Goal: Task Accomplishment & Management: Manage account settings

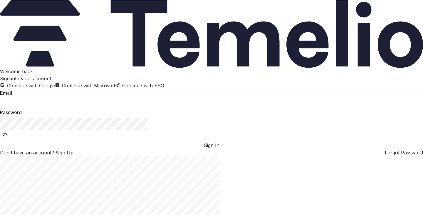
click at [55, 82] on button "Continue with Google" at bounding box center [27, 85] width 55 height 7
drag, startPoint x: 96, startPoint y: 66, endPoint x: 87, endPoint y: 59, distance: 11.5
click at [55, 82] on button "Continue with Google" at bounding box center [27, 85] width 55 height 7
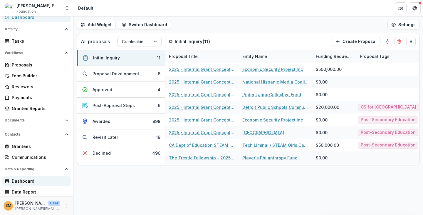
scroll to position [5, 0]
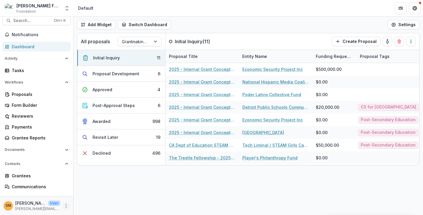
click at [64, 205] on icon "More" at bounding box center [66, 205] width 5 height 5
click at [86, 194] on link "User Settings" at bounding box center [103, 193] width 63 height 10
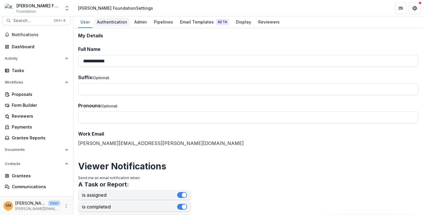
click at [111, 22] on div "Authentication" at bounding box center [112, 22] width 35 height 9
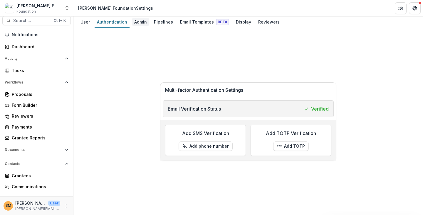
click at [143, 23] on div "Admin" at bounding box center [140, 22] width 17 height 9
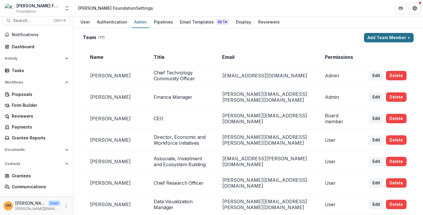
click at [379, 39] on button "Add Team Member +" at bounding box center [389, 37] width 50 height 9
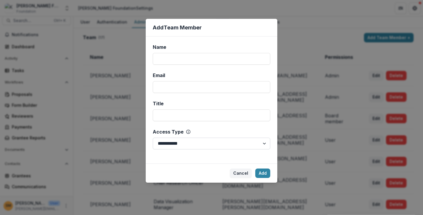
click at [200, 143] on select "**********" at bounding box center [212, 144] width 118 height 12
click at [260, 127] on div "**********" at bounding box center [212, 99] width 132 height 127
click at [243, 173] on button "Cancel" at bounding box center [241, 172] width 22 height 9
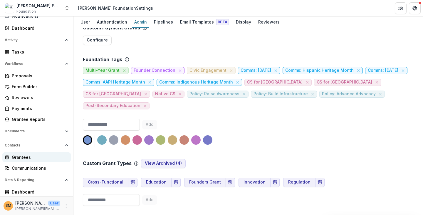
scroll to position [35, 0]
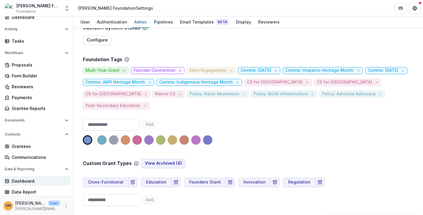
click at [23, 179] on div "Dashboard" at bounding box center [39, 181] width 54 height 6
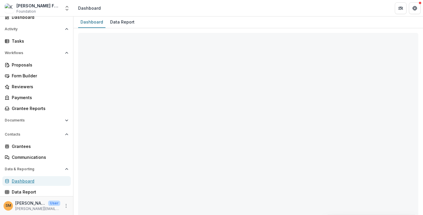
select select "**********"
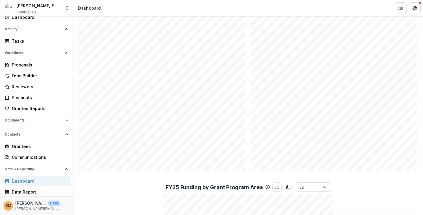
scroll to position [441, 0]
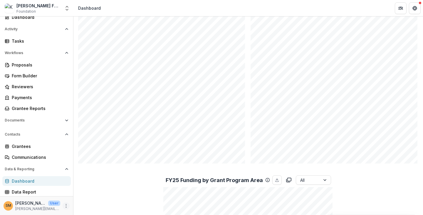
click at [63, 206] on button "More" at bounding box center [66, 205] width 7 height 7
click at [81, 195] on link "User Settings" at bounding box center [103, 193] width 63 height 10
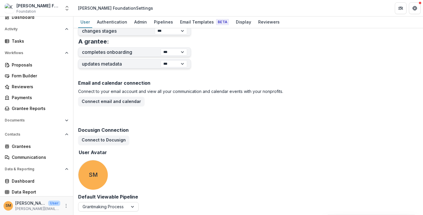
scroll to position [268, 0]
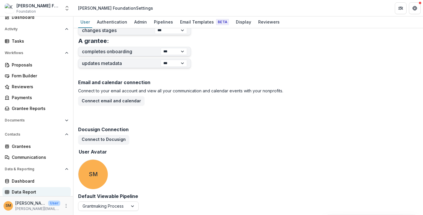
click at [28, 191] on div "Data Report" at bounding box center [39, 192] width 54 height 6
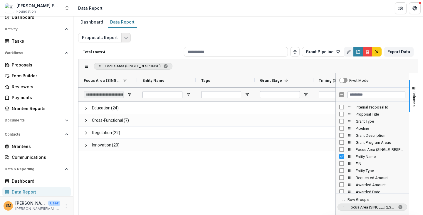
click at [126, 36] on icon "Edit selected report" at bounding box center [126, 37] width 5 height 5
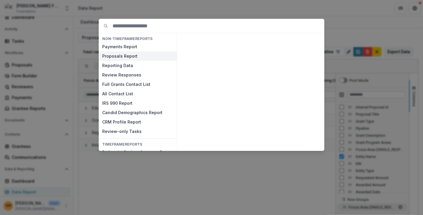
click at [112, 56] on button "Proposals Report" at bounding box center [138, 55] width 78 height 9
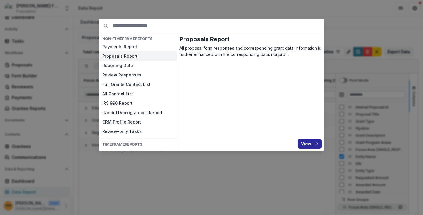
click at [307, 145] on button "View" at bounding box center [310, 143] width 24 height 9
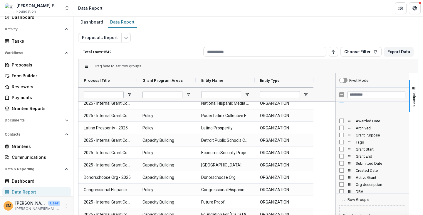
scroll to position [88, 0]
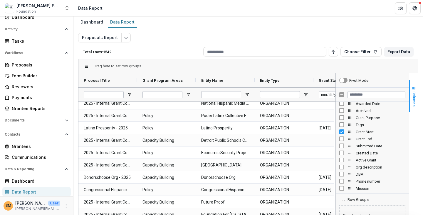
click at [413, 98] on span "Columns" at bounding box center [414, 98] width 4 height 15
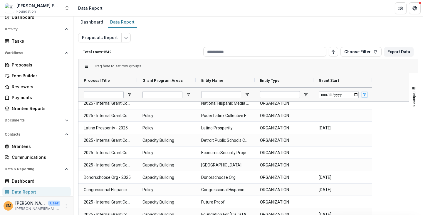
click at [366, 94] on span "Open Filter Menu" at bounding box center [364, 94] width 5 height 5
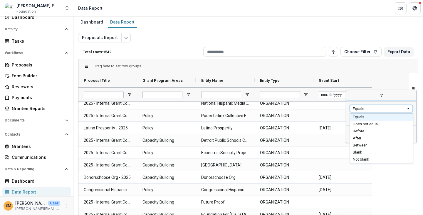
click at [363, 108] on div "Equals" at bounding box center [379, 108] width 53 height 4
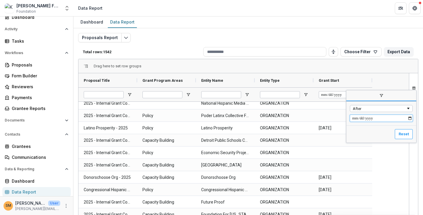
click at [357, 118] on input "Filter Value" at bounding box center [381, 118] width 63 height 7
click at [356, 120] on input "Filter Value" at bounding box center [381, 118] width 63 height 7
type input "**********"
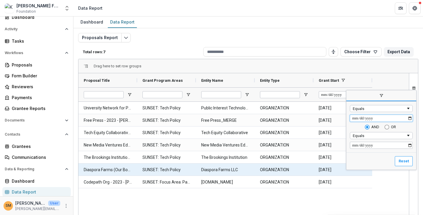
scroll to position [29, 0]
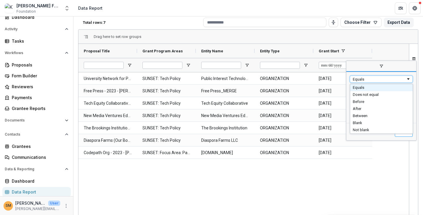
click at [373, 77] on div "Equals" at bounding box center [379, 79] width 53 height 4
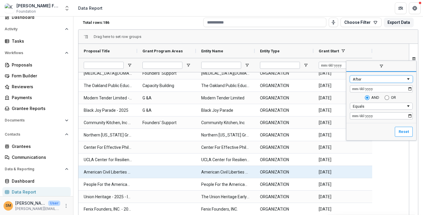
scroll to position [0, 0]
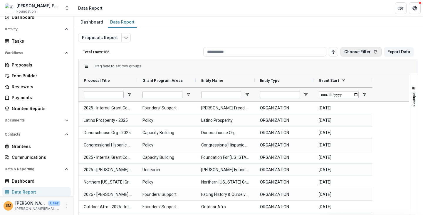
click at [350, 50] on button "Choose Filter" at bounding box center [361, 51] width 41 height 9
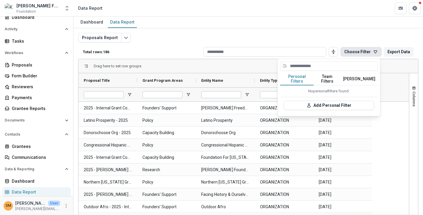
click at [306, 43] on div "Proposals Report Total rows: 186 Choose Filter Personal Filters Team Filters Te…" at bounding box center [248, 141] width 340 height 217
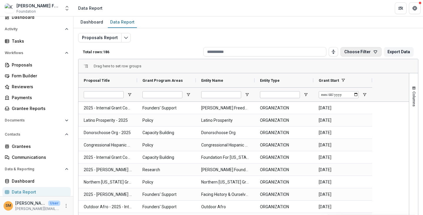
click at [352, 54] on button "Choose Filter" at bounding box center [361, 51] width 41 height 9
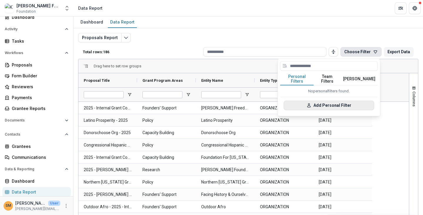
click at [341, 105] on button "Add Personal Filter" at bounding box center [329, 104] width 90 height 9
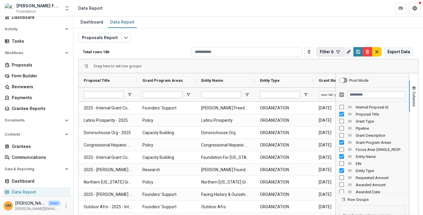
click at [323, 51] on button "Filter 6" at bounding box center [330, 51] width 28 height 9
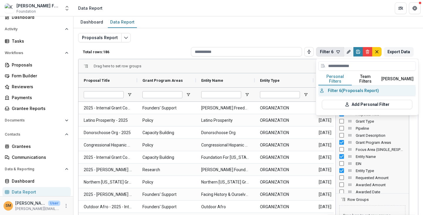
click at [344, 85] on button "Filter 6 (Proposals Report)" at bounding box center [368, 90] width 98 height 11
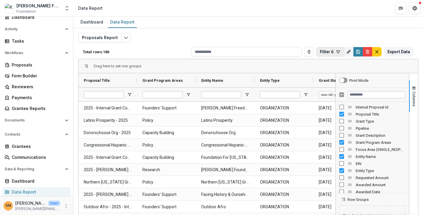
click at [329, 51] on button "Filter 6" at bounding box center [330, 51] width 28 height 9
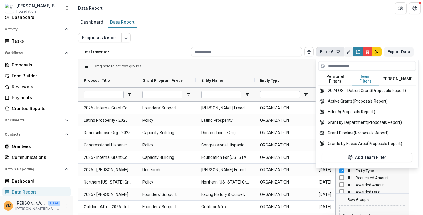
click at [364, 77] on button "Team Filters" at bounding box center [365, 79] width 27 height 12
click at [346, 130] on button "Grant Pipeline (Proposals Report)" at bounding box center [368, 133] width 98 height 11
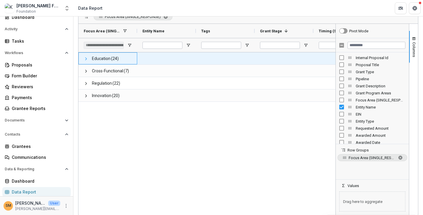
click at [88, 59] on span at bounding box center [86, 58] width 5 height 5
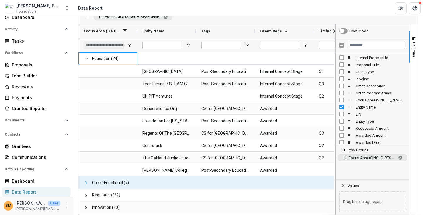
click at [86, 182] on span at bounding box center [86, 182] width 5 height 5
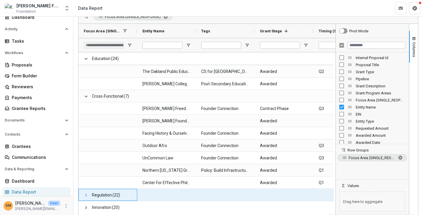
click at [84, 194] on span at bounding box center [86, 195] width 5 height 5
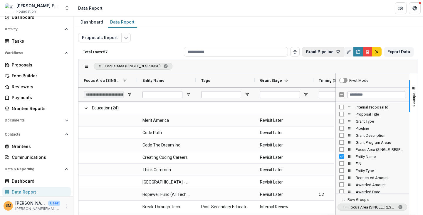
click at [318, 52] on button "Grant Pipeline" at bounding box center [323, 51] width 42 height 9
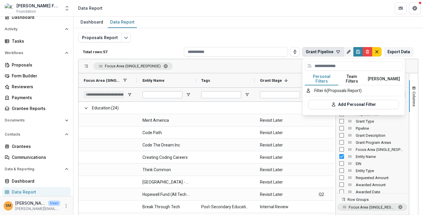
click at [347, 74] on button "Team Filters" at bounding box center [351, 79] width 27 height 12
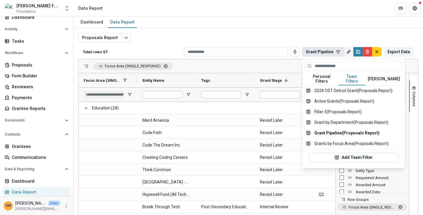
click at [323, 37] on div "Proposals Report Total rows: 57 Grant Pipeline Personal Filters Team Filters Te…" at bounding box center [248, 141] width 340 height 217
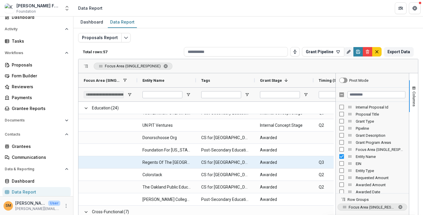
scroll to position [231, 0]
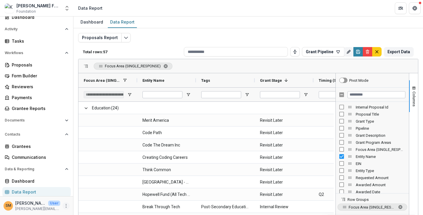
click at [66, 207] on circle "More" at bounding box center [66, 207] width 0 height 0
click at [83, 195] on link "User Settings" at bounding box center [103, 193] width 63 height 10
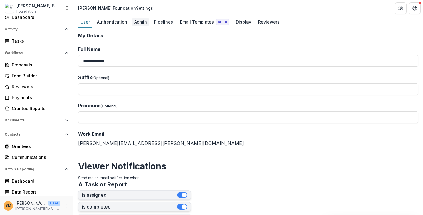
click at [141, 24] on div "Admin" at bounding box center [140, 22] width 17 height 9
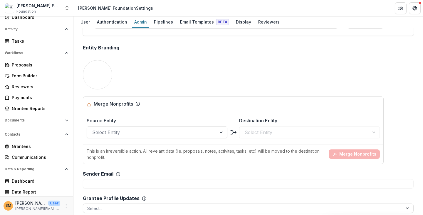
scroll to position [1175, 0]
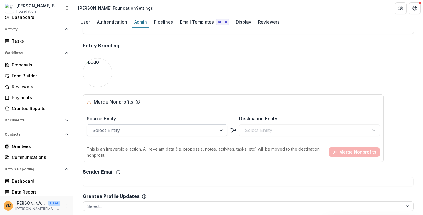
click at [125, 126] on div at bounding box center [151, 130] width 119 height 8
click at [223, 111] on div "Source Entity Select Entity Destination Entity Select Entity" at bounding box center [233, 125] width 300 height 28
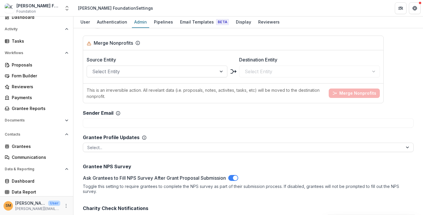
scroll to position [1263, 0]
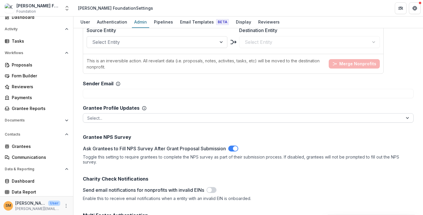
click at [102, 114] on div at bounding box center [242, 117] width 311 height 7
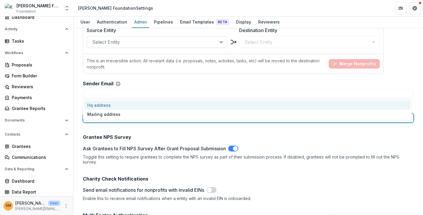
click at [120, 105] on h2 "Grantee Profile Updates" at bounding box center [111, 108] width 57 height 6
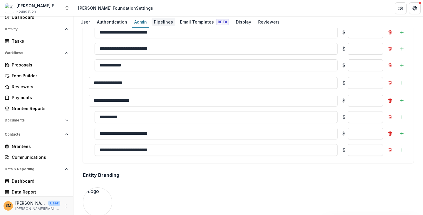
scroll to position [1044, 0]
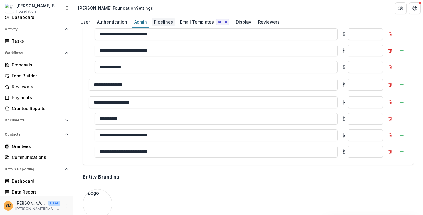
click at [166, 23] on div "Pipelines" at bounding box center [164, 22] width 24 height 9
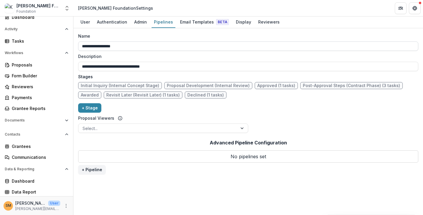
click at [128, 45] on input "**********" at bounding box center [248, 45] width 340 height 9
click at [128, 36] on div "Name" at bounding box center [246, 36] width 337 height 6
click at [128, 41] on input "**********" at bounding box center [248, 45] width 340 height 9
click at [186, 23] on div "Email Templates Beta" at bounding box center [204, 22] width 53 height 9
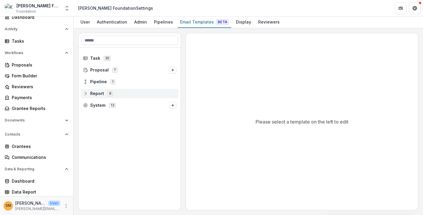
click at [94, 94] on span "Report" at bounding box center [97, 93] width 14 height 5
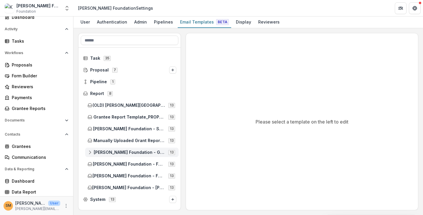
click at [117, 154] on span "[PERSON_NAME] Foundation - Grant Report" at bounding box center [129, 152] width 71 height 5
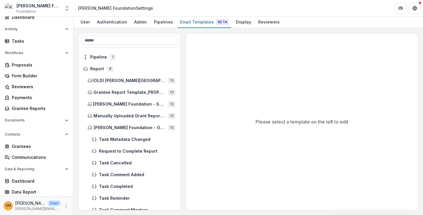
scroll to position [59, 0]
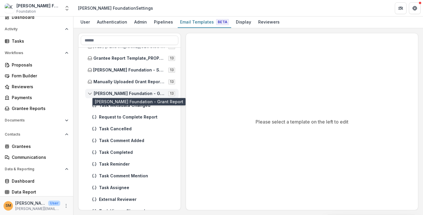
click at [109, 95] on span "[PERSON_NAME] Foundation - Grant Report" at bounding box center [129, 93] width 71 height 5
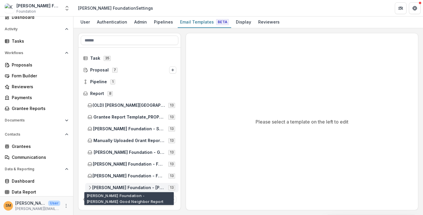
click at [113, 185] on span "[PERSON_NAME] Foundation - [PERSON_NAME] Good Neighbor Report" at bounding box center [128, 187] width 73 height 5
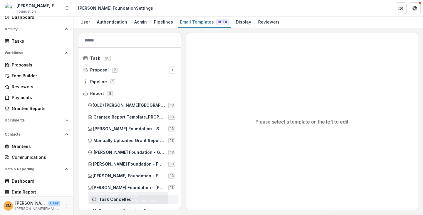
click at [108, 200] on span "Task Cancelled" at bounding box center [137, 199] width 77 height 5
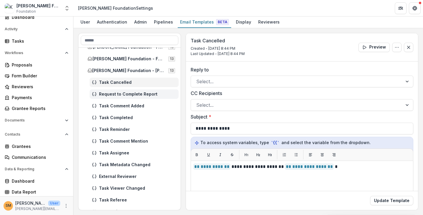
scroll to position [118, 0]
click at [115, 95] on span "Request to Complete Report" at bounding box center [137, 93] width 77 height 5
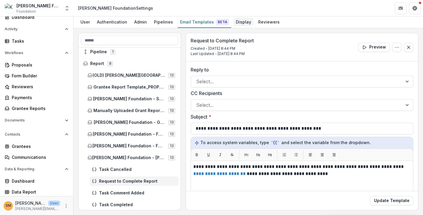
click at [235, 23] on div "Display" at bounding box center [244, 22] width 20 height 9
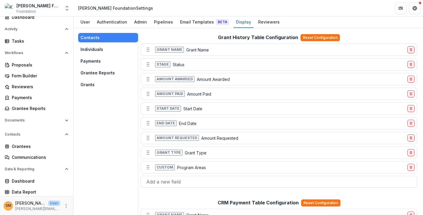
click at [94, 53] on button "Individuals" at bounding box center [108, 49] width 60 height 9
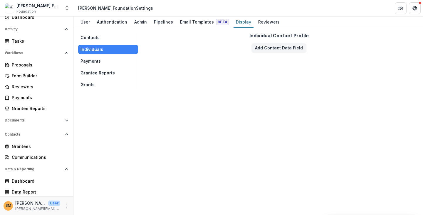
click at [92, 72] on button "Grantee Reports" at bounding box center [108, 72] width 60 height 9
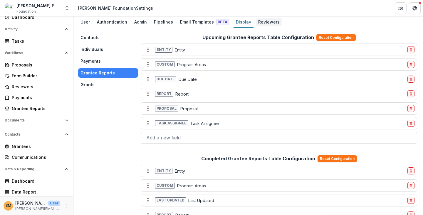
click at [260, 23] on div "Reviewers" at bounding box center [269, 22] width 26 height 9
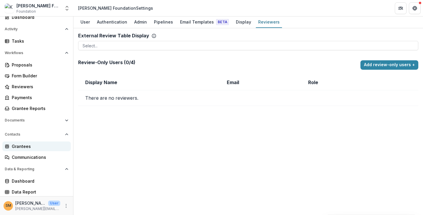
click at [21, 147] on div "Grantees" at bounding box center [39, 146] width 54 height 6
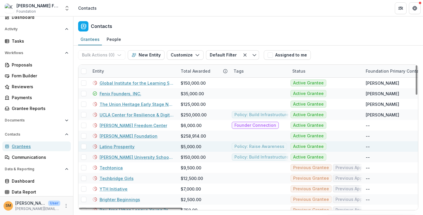
scroll to position [529, 0]
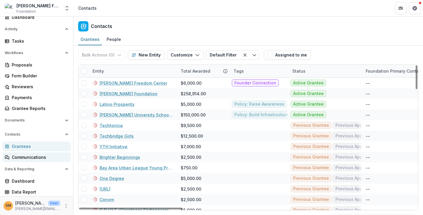
click at [27, 158] on div "Communications" at bounding box center [39, 157] width 54 height 6
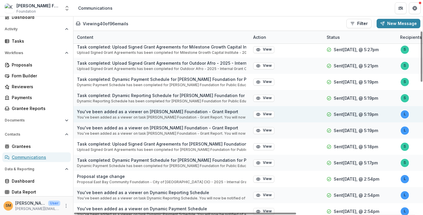
scroll to position [59, 0]
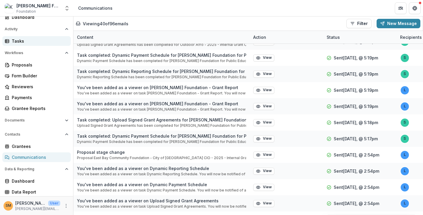
click at [14, 41] on div "Tasks" at bounding box center [39, 41] width 54 height 6
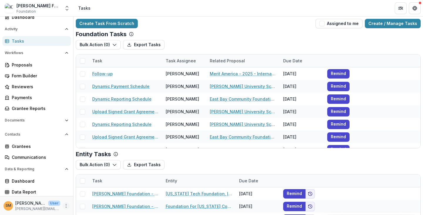
click at [65, 207] on icon "More" at bounding box center [66, 205] width 5 height 5
click at [83, 192] on link "User Settings" at bounding box center [103, 193] width 63 height 10
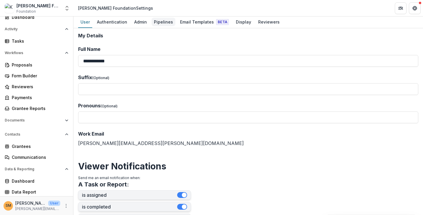
click at [164, 19] on div "Pipelines" at bounding box center [164, 22] width 24 height 9
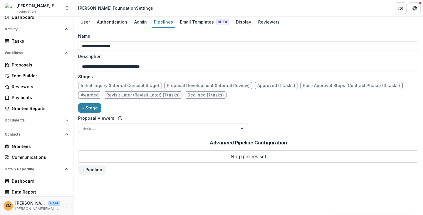
click at [303, 86] on span "Post-Approval Steps (Contract Phase) (3 tasks)" at bounding box center [351, 85] width 97 height 5
select select "********"
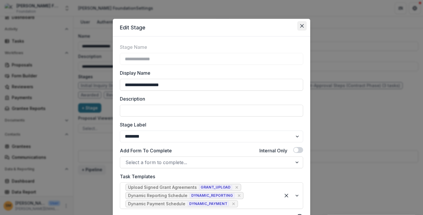
click at [302, 25] on icon "Close" at bounding box center [302, 26] width 4 height 4
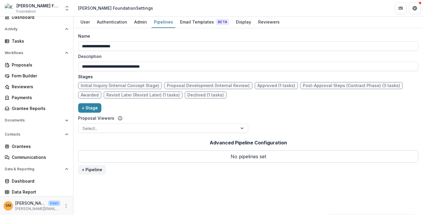
click at [118, 86] on span "Initial Inquiry (Internal Concept Stage)" at bounding box center [120, 85] width 78 height 5
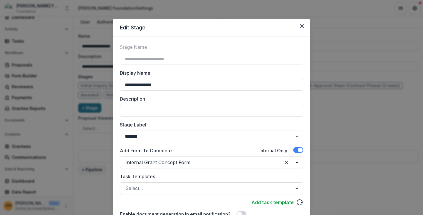
scroll to position [59, 0]
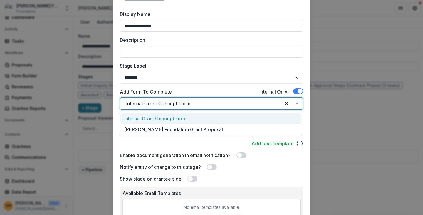
click at [165, 104] on div at bounding box center [200, 103] width 150 height 8
click at [115, 106] on div "**********" at bounding box center [211, 107] width 197 height 259
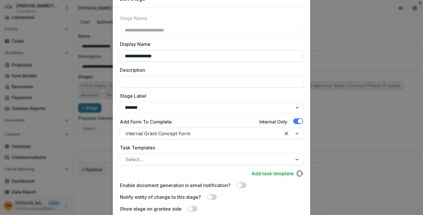
scroll to position [0, 0]
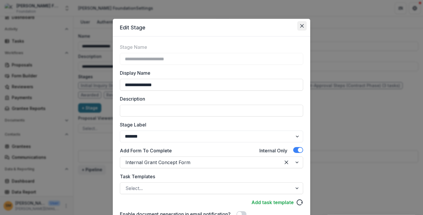
click at [302, 26] on icon "Close" at bounding box center [302, 26] width 4 height 4
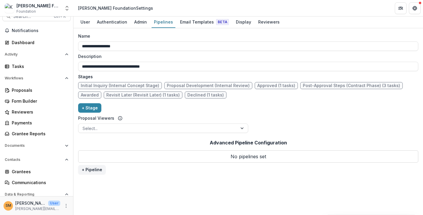
scroll to position [5, 0]
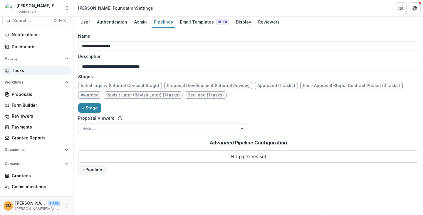
click at [20, 70] on div "Tasks" at bounding box center [39, 70] width 54 height 6
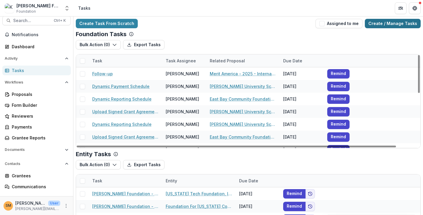
click at [391, 23] on link "Create / Manage Tasks" at bounding box center [393, 23] width 56 height 9
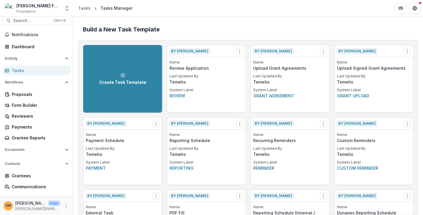
drag, startPoint x: 188, startPoint y: 28, endPoint x: 120, endPoint y: 30, distance: 67.9
click at [187, 28] on h2 "Build a New Task Template" at bounding box center [248, 29] width 331 height 7
click at [10, 68] on link "Tasks" at bounding box center [36, 71] width 68 height 10
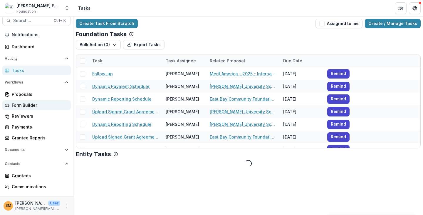
click at [17, 105] on div "Form Builder" at bounding box center [39, 105] width 54 height 6
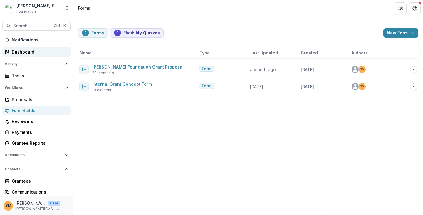
click at [21, 51] on div "Dashboard" at bounding box center [39, 52] width 54 height 6
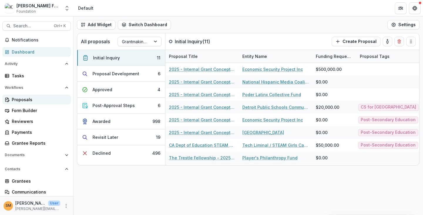
click at [23, 98] on div "Proposals" at bounding box center [39, 99] width 54 height 6
